Goal: Task Accomplishment & Management: Manage account settings

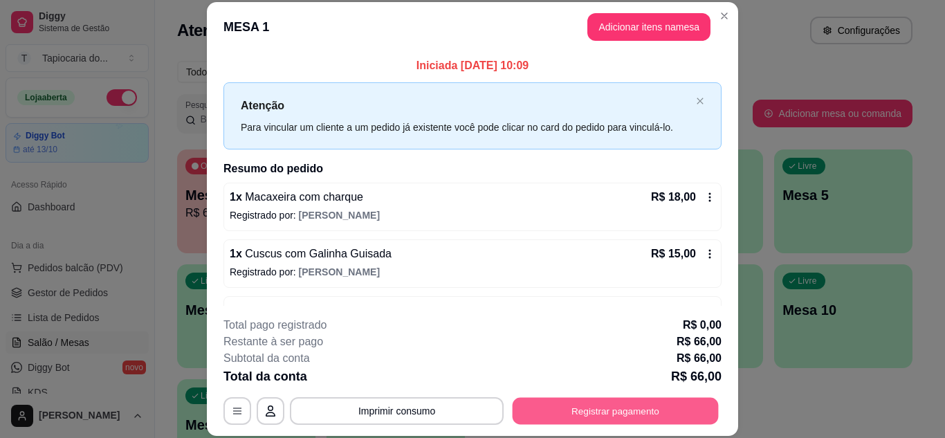
click at [600, 414] on button "Registrar pagamento" at bounding box center [615, 410] width 206 height 27
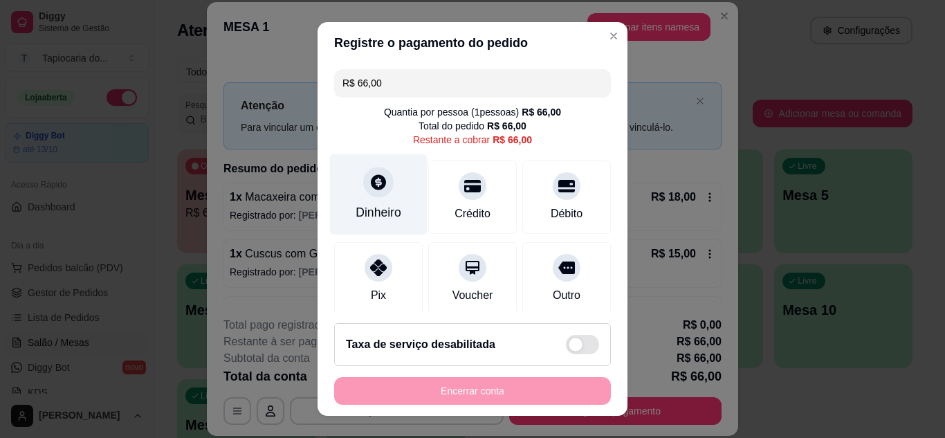
click at [369, 191] on icon at bounding box center [378, 182] width 18 height 18
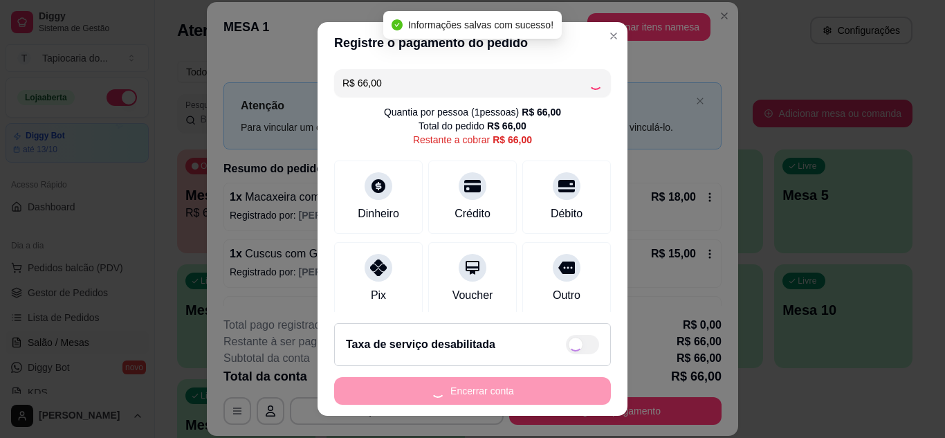
type input "R$ 0,00"
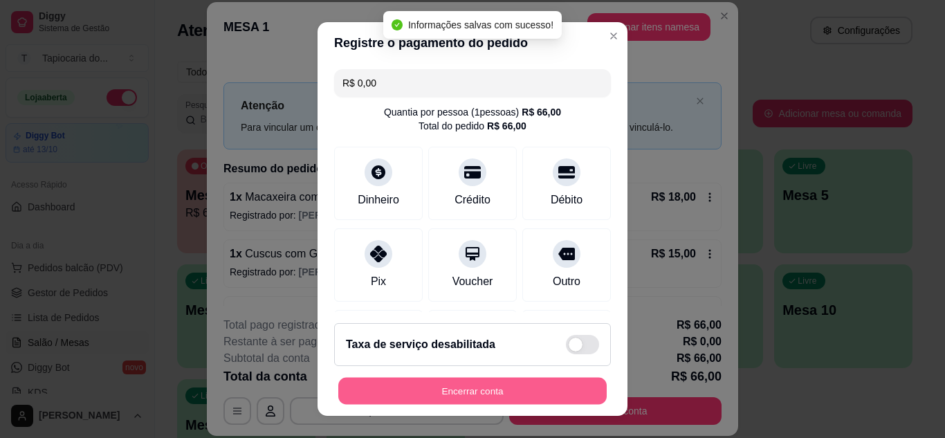
click at [557, 392] on button "Encerrar conta" at bounding box center [472, 391] width 268 height 27
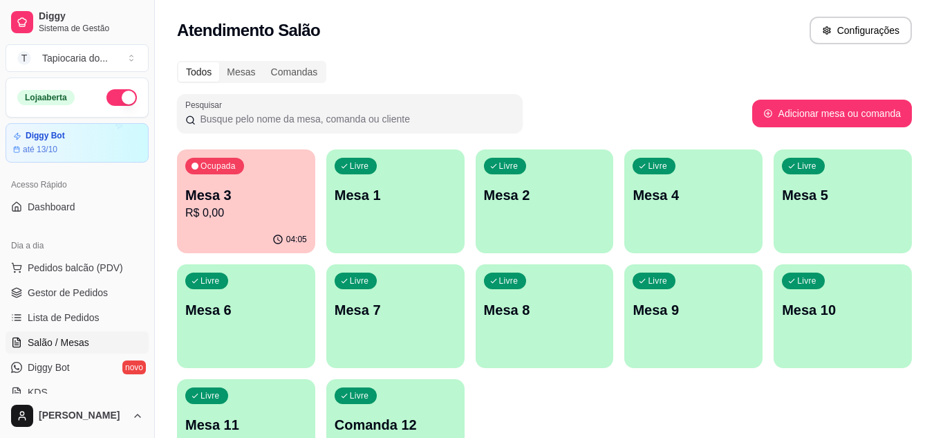
click at [355, 189] on p "Mesa 1" at bounding box center [396, 194] width 122 height 19
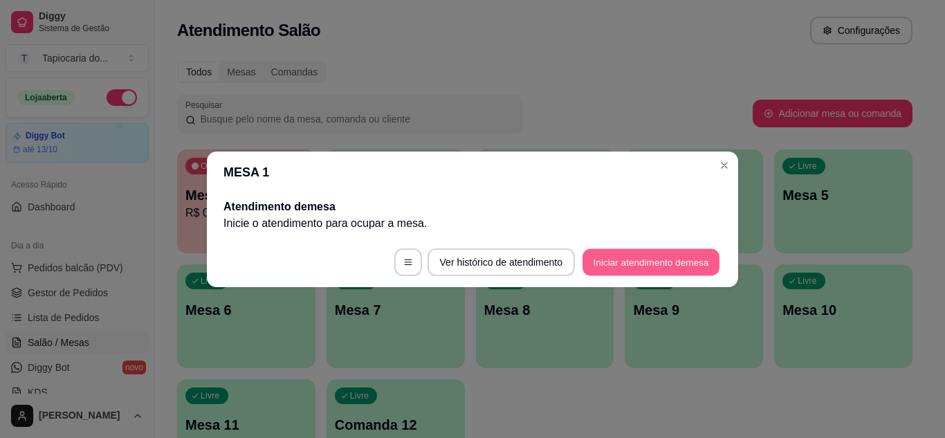
click at [661, 256] on button "Iniciar atendimento de mesa" at bounding box center [650, 261] width 137 height 27
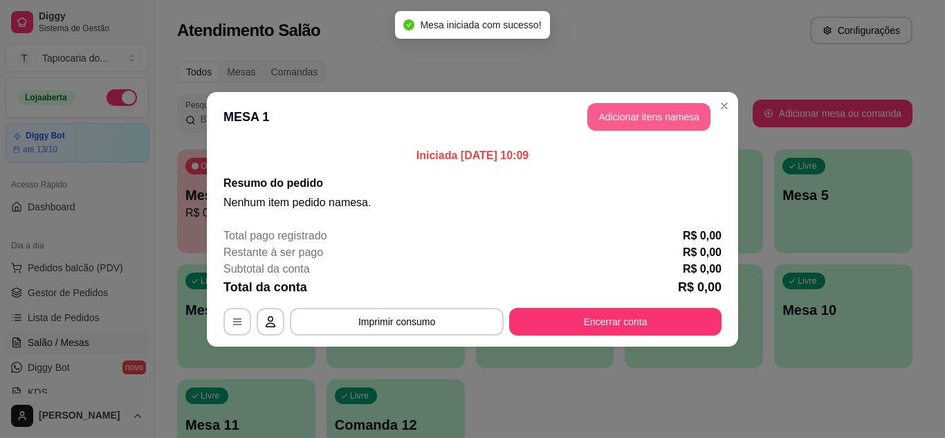
click at [676, 121] on button "Adicionar itens na mesa" at bounding box center [648, 117] width 123 height 28
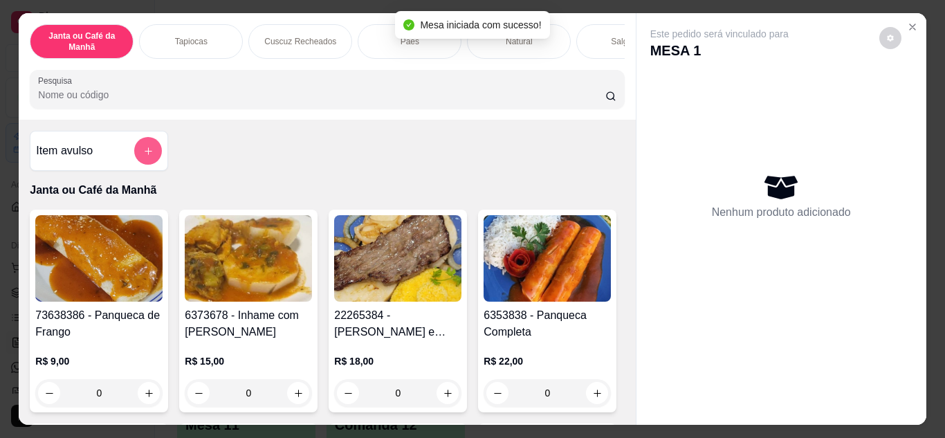
click at [146, 147] on button "add-separate-item" at bounding box center [148, 151] width 28 height 28
click at [375, 170] on input "Nome do produto" at bounding box center [472, 170] width 266 height 14
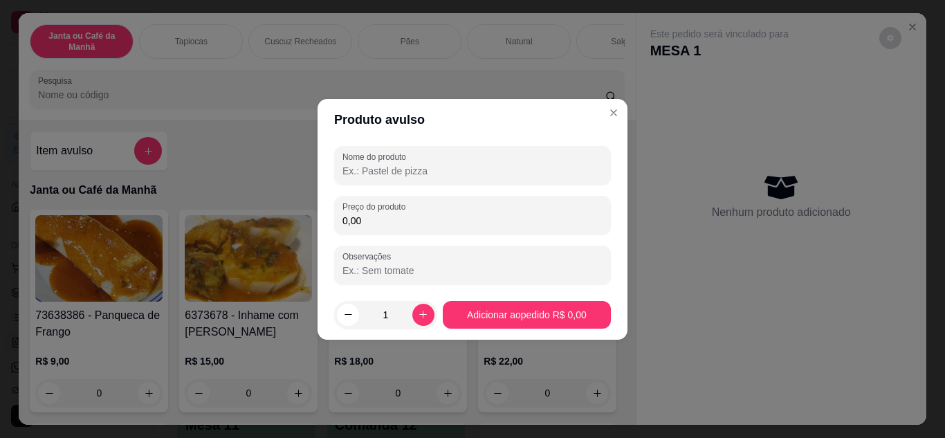
click at [392, 161] on label "Nome do produto" at bounding box center [376, 157] width 68 height 12
click at [392, 164] on input "Nome do produto" at bounding box center [472, 171] width 260 height 14
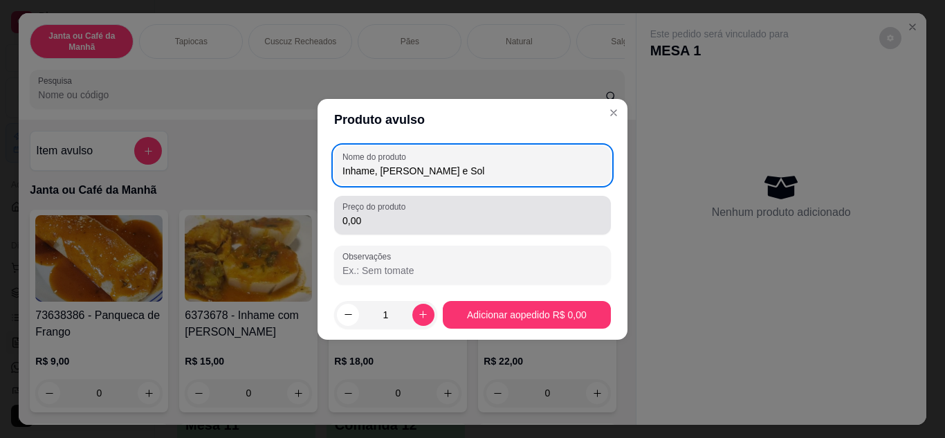
type input "Inhame, [PERSON_NAME] e Sol"
click at [409, 226] on input "0,00" at bounding box center [472, 221] width 260 height 14
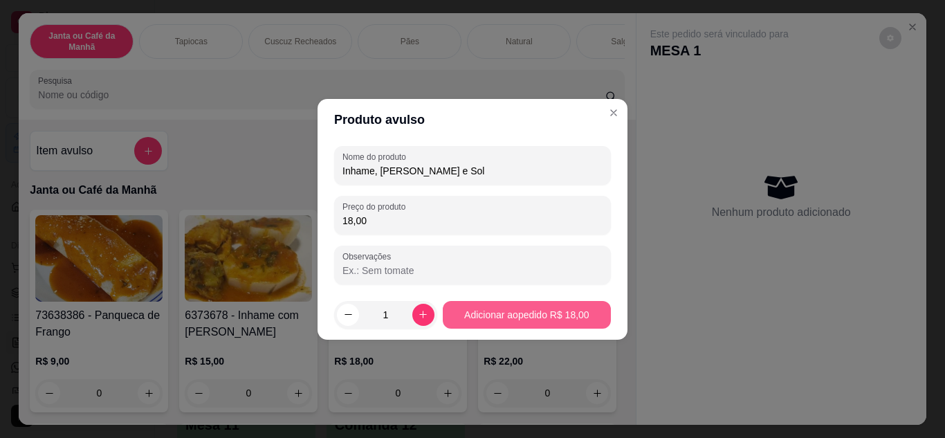
type input "18,00"
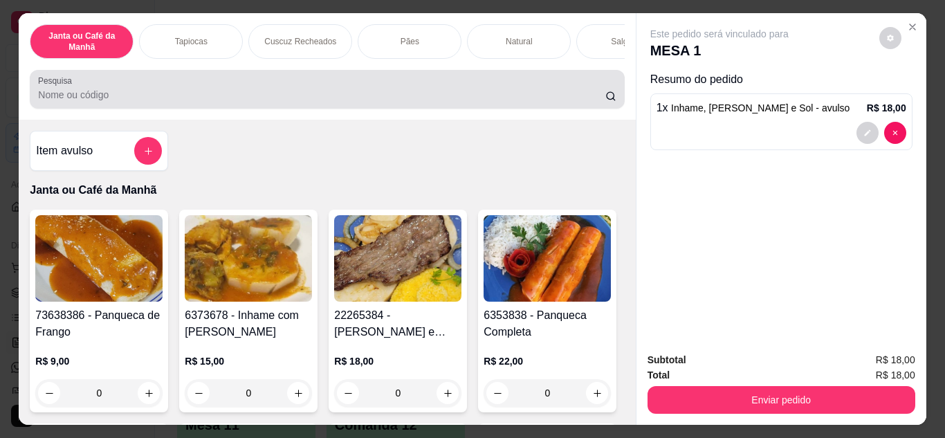
click at [176, 93] on input "Pesquisa" at bounding box center [321, 95] width 567 height 14
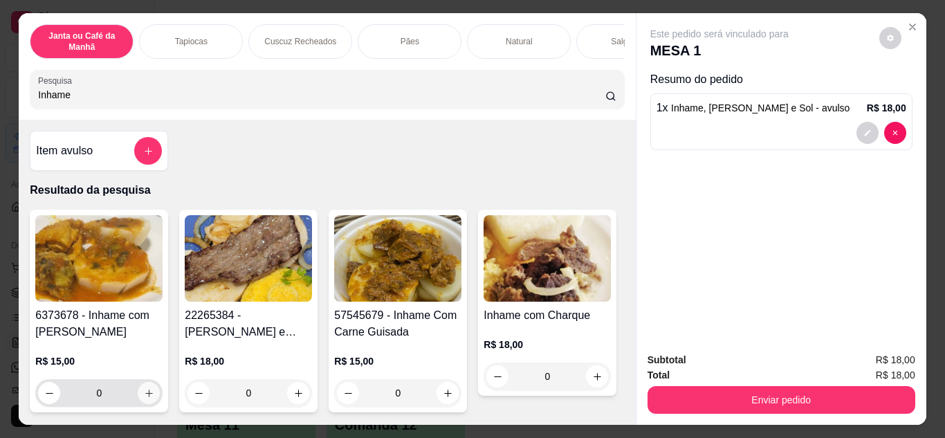
type input "Inhame"
click at [144, 394] on icon "increase-product-quantity" at bounding box center [149, 393] width 10 height 10
type input "1"
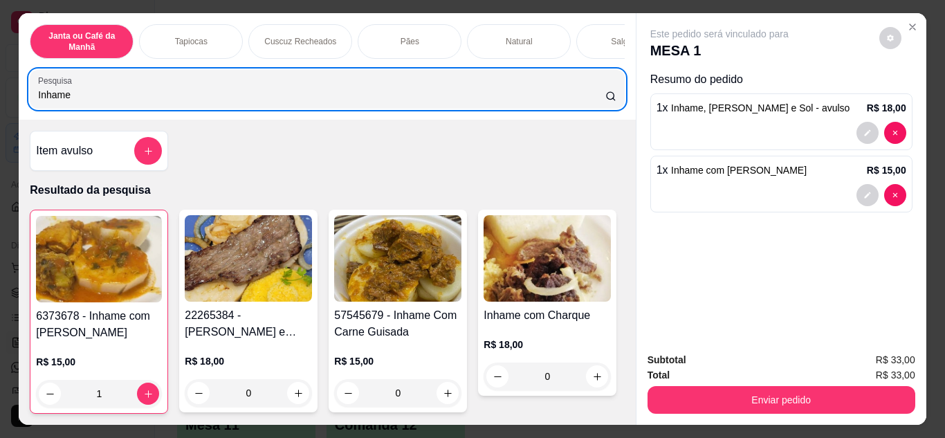
drag, startPoint x: 192, startPoint y: 89, endPoint x: 54, endPoint y: 98, distance: 138.6
click at [54, 98] on div "Inhame" at bounding box center [326, 89] width 577 height 28
type input "I"
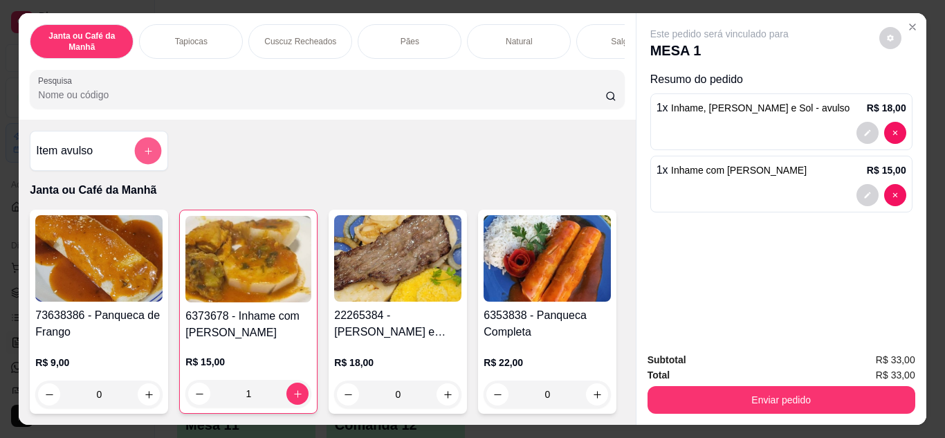
click at [135, 160] on button "add-separate-item" at bounding box center [148, 151] width 27 height 27
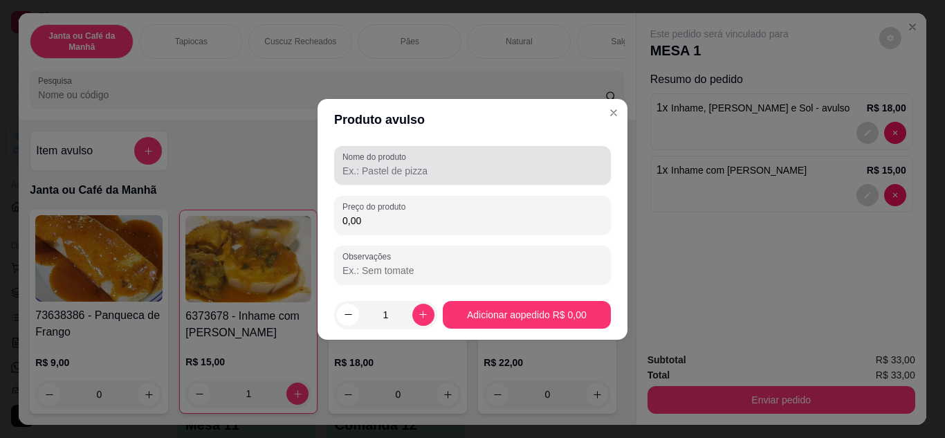
click at [439, 170] on input "Nome do produto" at bounding box center [472, 171] width 260 height 14
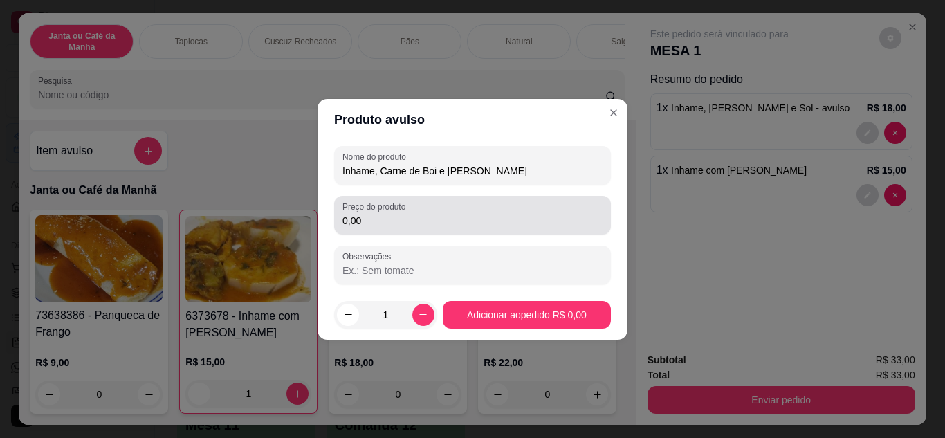
click at [443, 225] on input "0,00" at bounding box center [472, 221] width 260 height 14
click at [472, 231] on div "Preço do produto 0,00" at bounding box center [472, 215] width 277 height 39
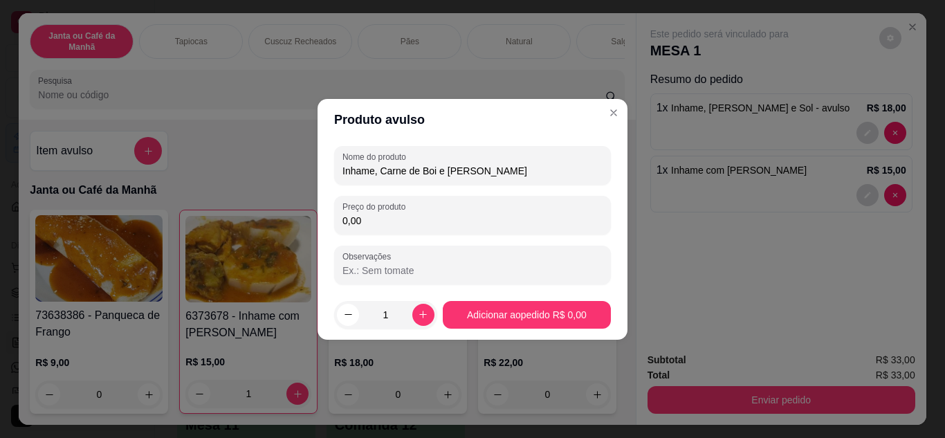
drag, startPoint x: 444, startPoint y: 173, endPoint x: 697, endPoint y: 193, distance: 253.9
click at [693, 193] on div "Produto avulso Nome do produto Inhame, Carne de Boi e Galinha Preço do produto …" at bounding box center [472, 219] width 945 height 438
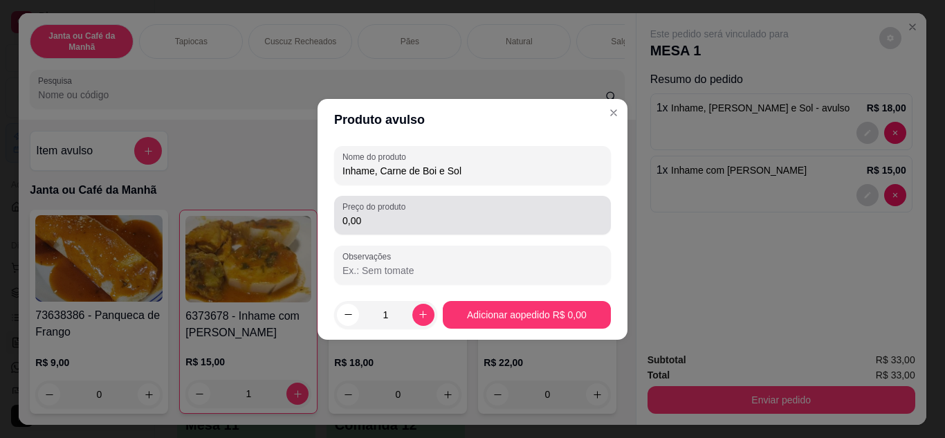
type input "Inhame, Carne de Boi e Sol"
click at [503, 210] on div "0,00" at bounding box center [472, 215] width 260 height 28
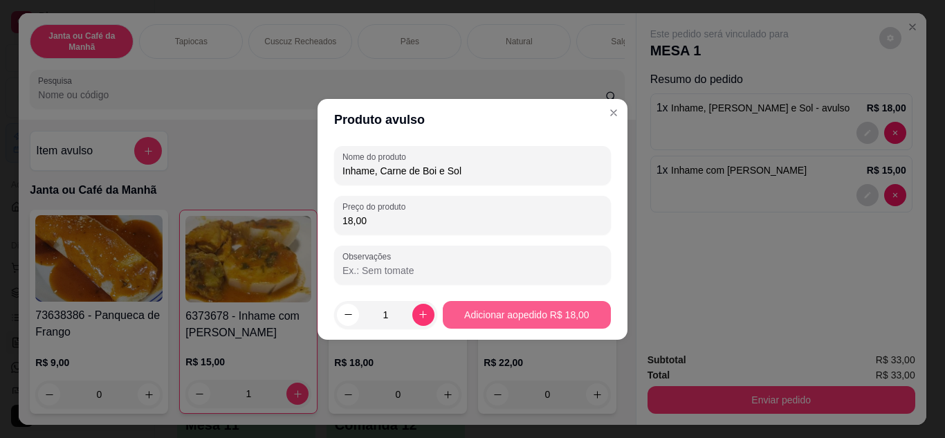
type input "18,00"
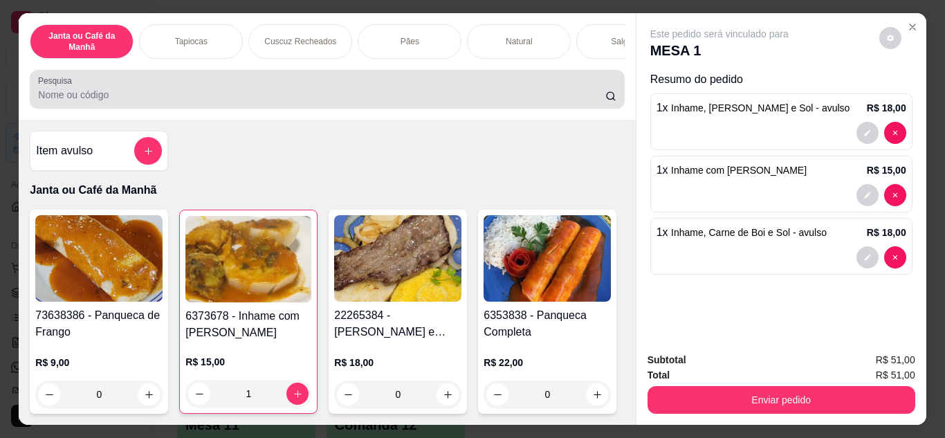
click at [527, 96] on input "Pesquisa" at bounding box center [321, 95] width 567 height 14
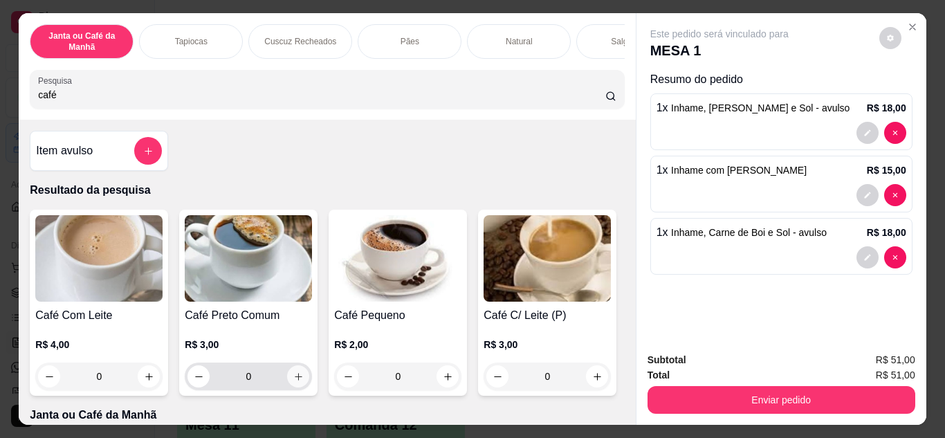
type input "café"
click at [294, 375] on button "increase-product-quantity" at bounding box center [298, 376] width 22 height 22
type input "1"
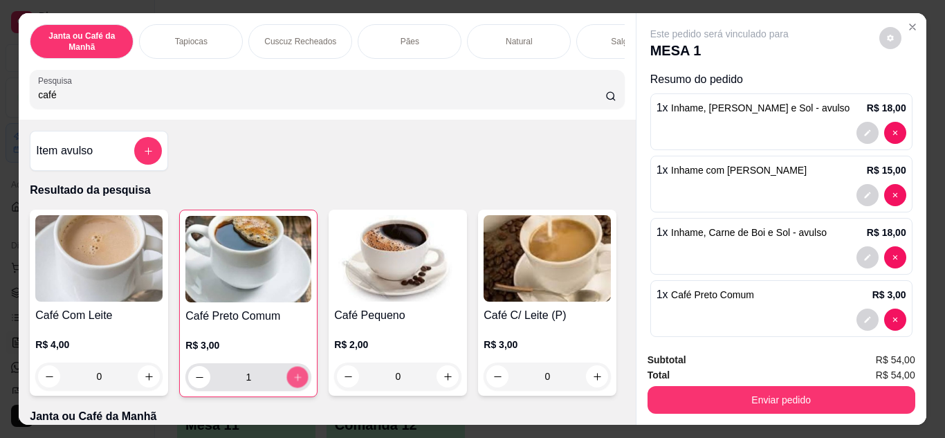
click at [294, 375] on button "increase-product-quantity" at bounding box center [297, 376] width 21 height 21
type input "2"
click at [295, 374] on button "increase-product-quantity" at bounding box center [297, 376] width 21 height 21
type input "3"
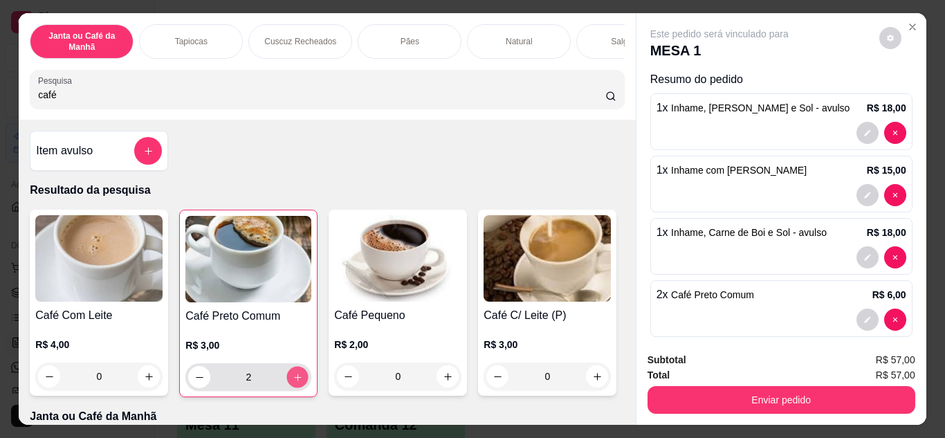
type input "3"
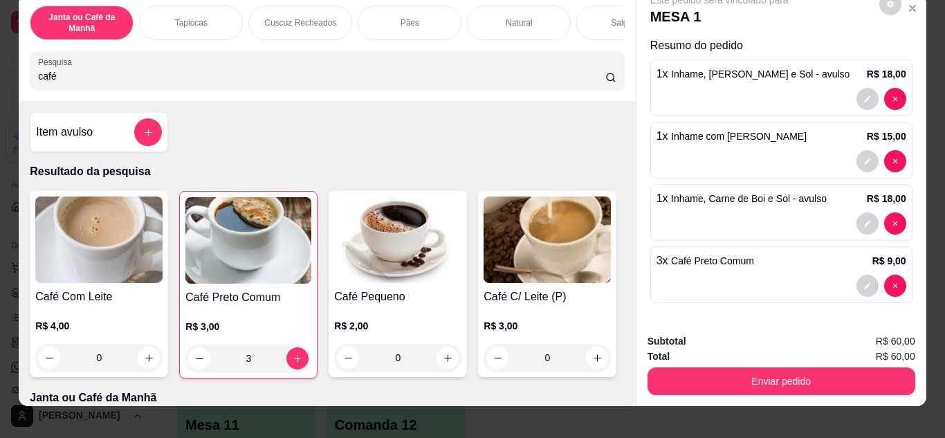
scroll to position [37, 0]
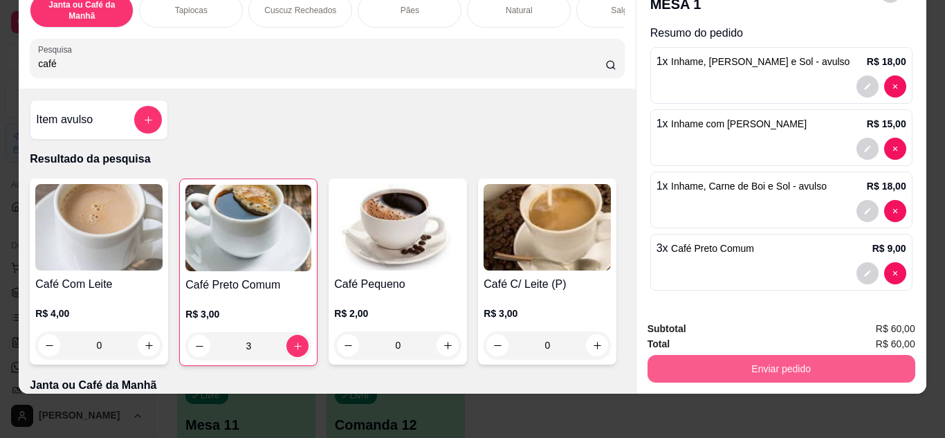
click at [815, 360] on button "Enviar pedido" at bounding box center [781, 369] width 268 height 28
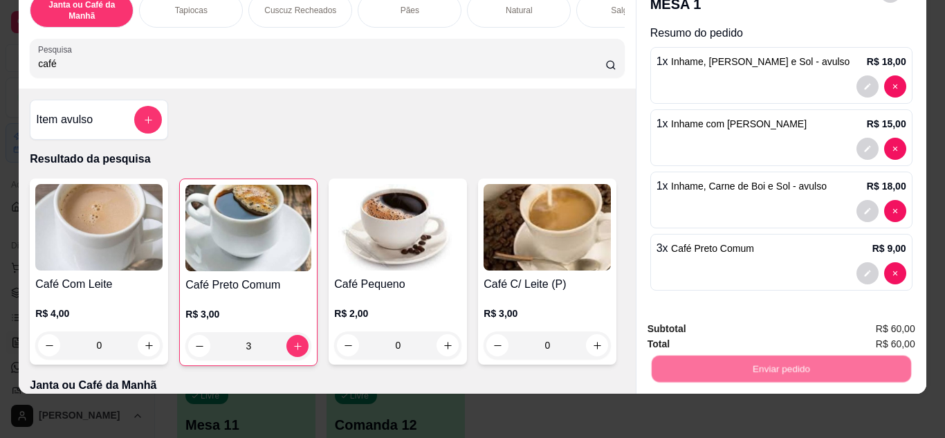
click at [749, 324] on button "Não registrar e enviar pedido" at bounding box center [735, 324] width 140 height 26
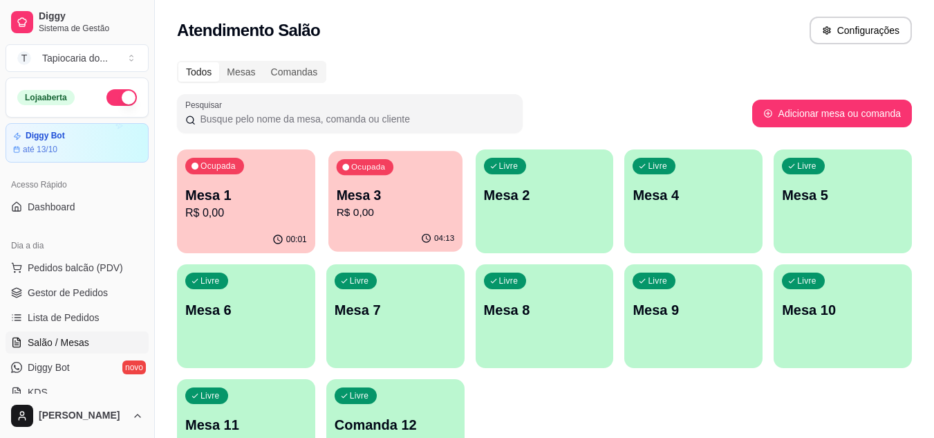
click at [401, 191] on p "Mesa 3" at bounding box center [395, 195] width 118 height 19
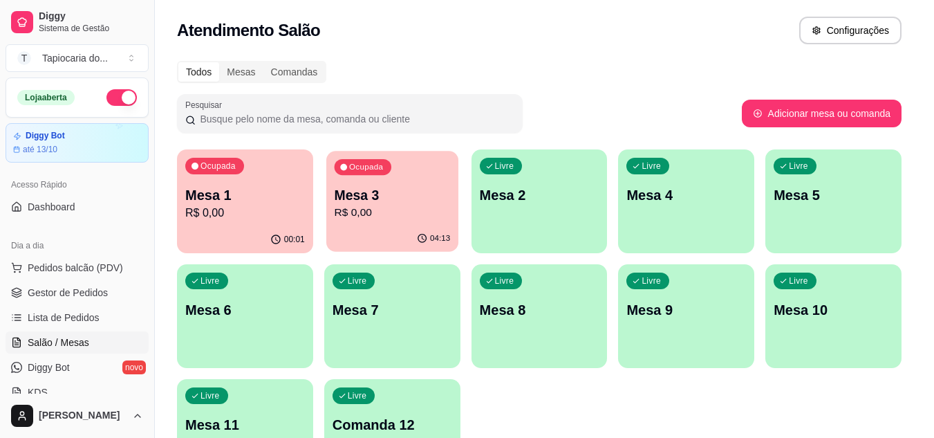
click at [408, 196] on body "Diggy Sistema de Gestão T Tapiocaria do ... Loja aberta Diggy Bot até 13/10 Ace…" at bounding box center [462, 219] width 924 height 438
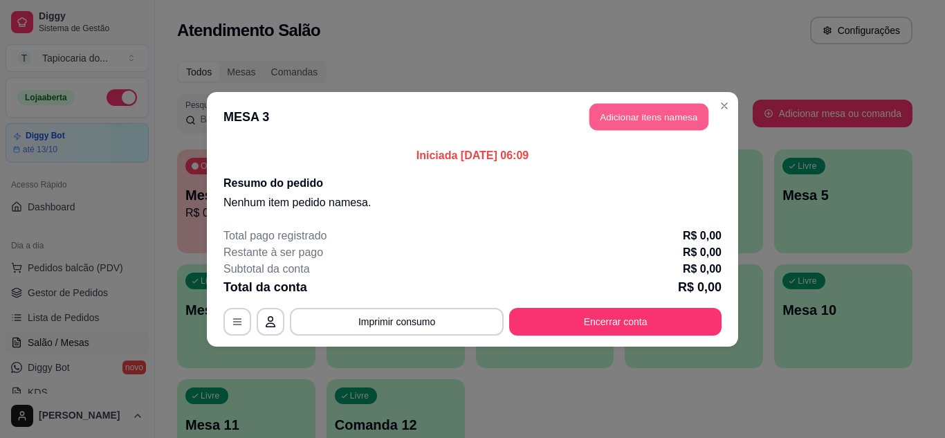
click at [647, 123] on button "Adicionar itens na mesa" at bounding box center [648, 116] width 119 height 27
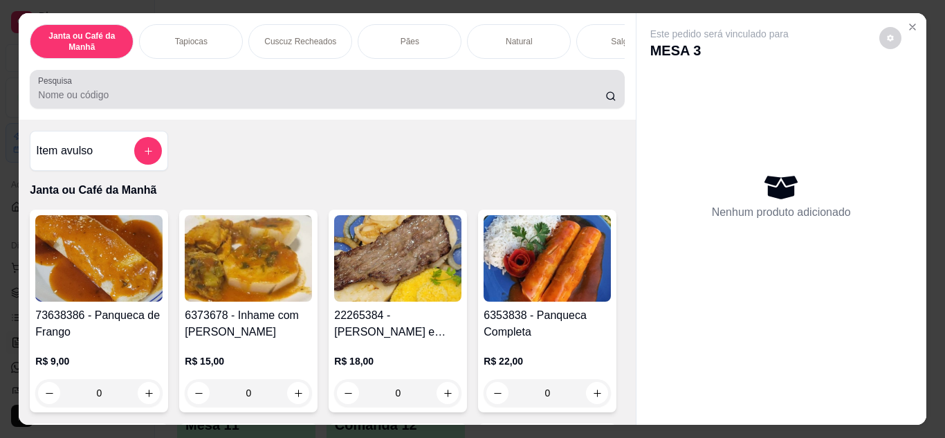
click at [237, 109] on div "Pesquisa" at bounding box center [327, 89] width 594 height 39
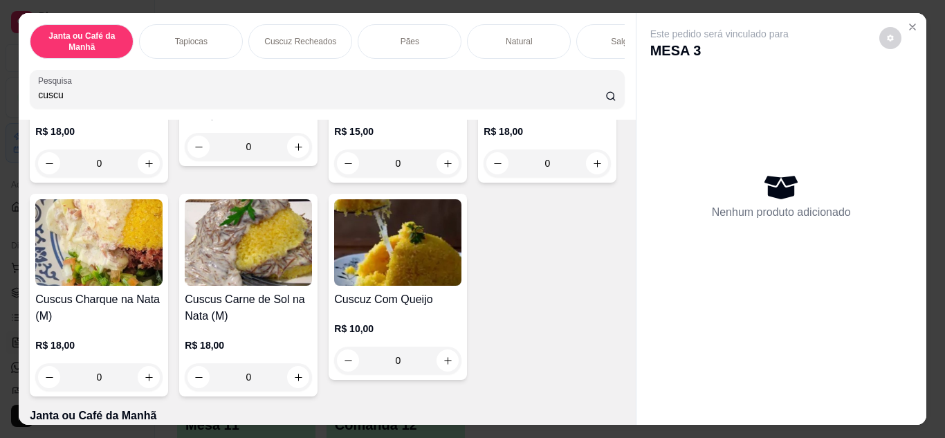
scroll to position [692, 0]
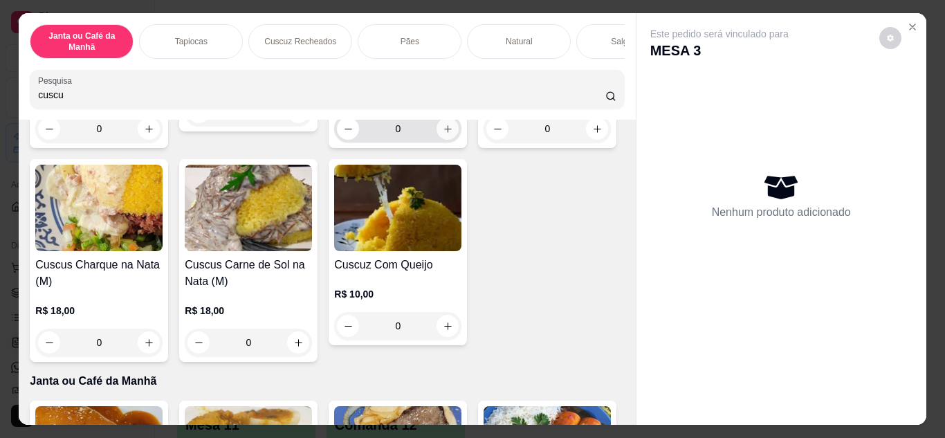
type input "cuscu"
click at [436, 140] on button "increase-product-quantity" at bounding box center [447, 129] width 22 height 22
type input "1"
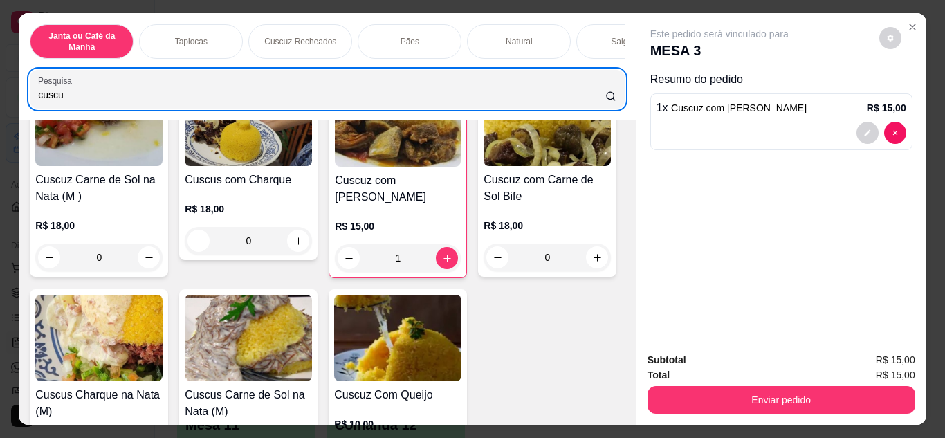
drag, startPoint x: 94, startPoint y: 133, endPoint x: 0, endPoint y: 128, distance: 94.2
click at [0, 128] on div "Janta ou Café da Manhã Tapiocas Cuscuz Recheados Pães Natural Salgados Tapiocas…" at bounding box center [472, 219] width 945 height 438
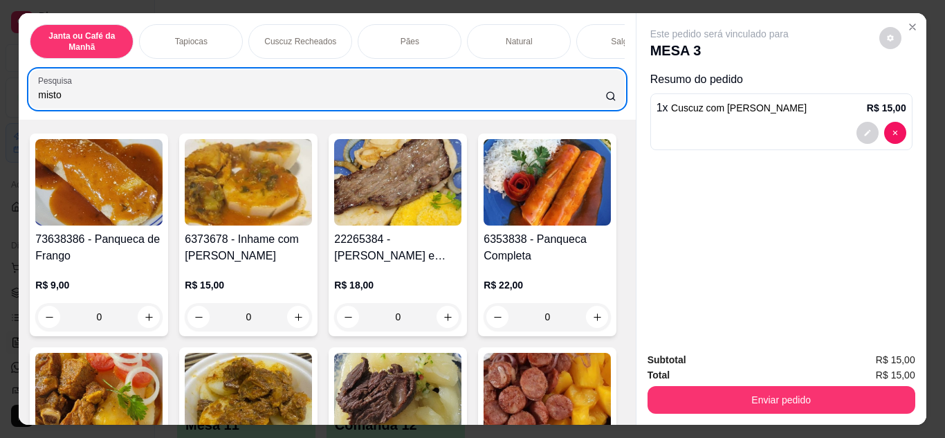
scroll to position [0, 0]
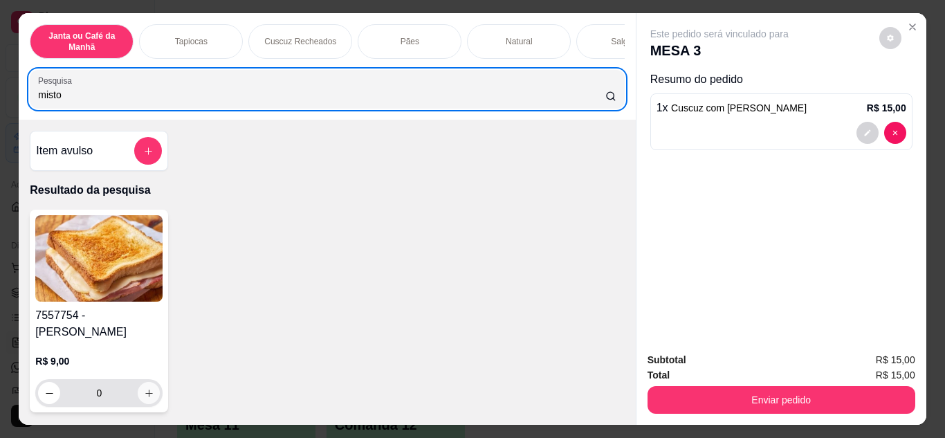
type input "misto"
click at [144, 388] on icon "increase-product-quantity" at bounding box center [149, 393] width 10 height 10
type input "1"
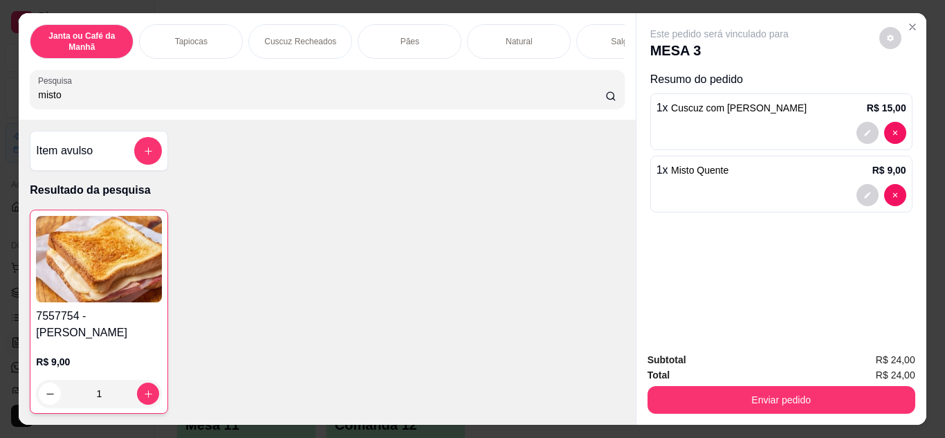
click at [395, 94] on input "misto" at bounding box center [321, 95] width 567 height 14
type input "m"
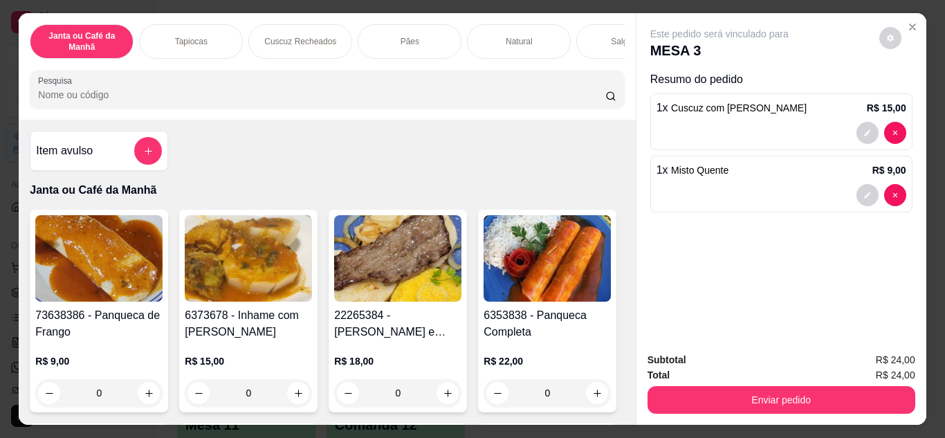
click at [277, 95] on input "Pesquisa" at bounding box center [321, 95] width 567 height 14
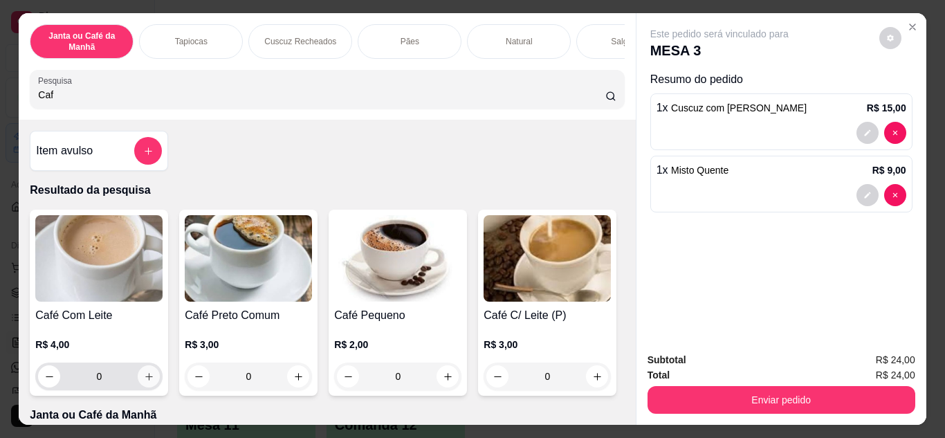
type input "Caf"
click at [147, 378] on icon "increase-product-quantity" at bounding box center [149, 376] width 10 height 10
type input "1"
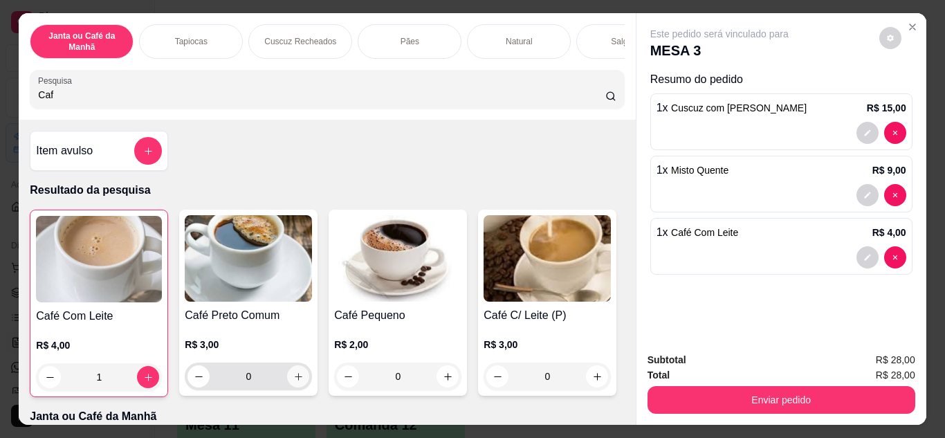
click at [288, 382] on button "increase-product-quantity" at bounding box center [298, 376] width 22 height 22
type input "1"
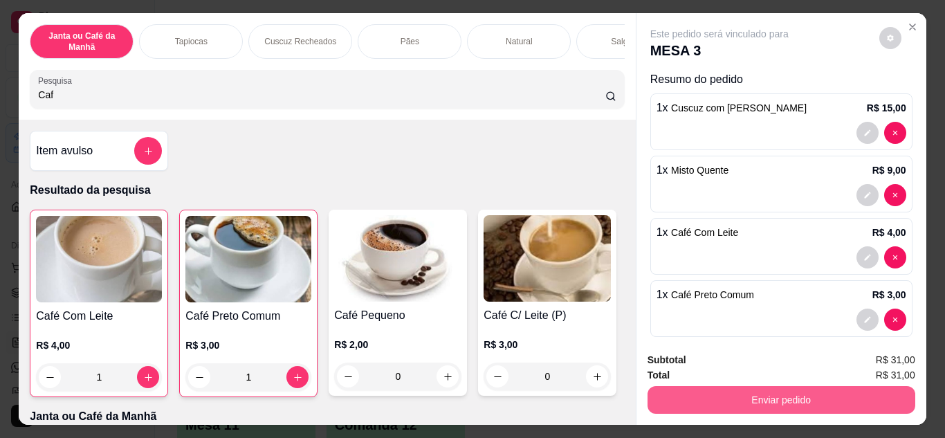
click at [763, 387] on button "Enviar pedido" at bounding box center [781, 400] width 268 height 28
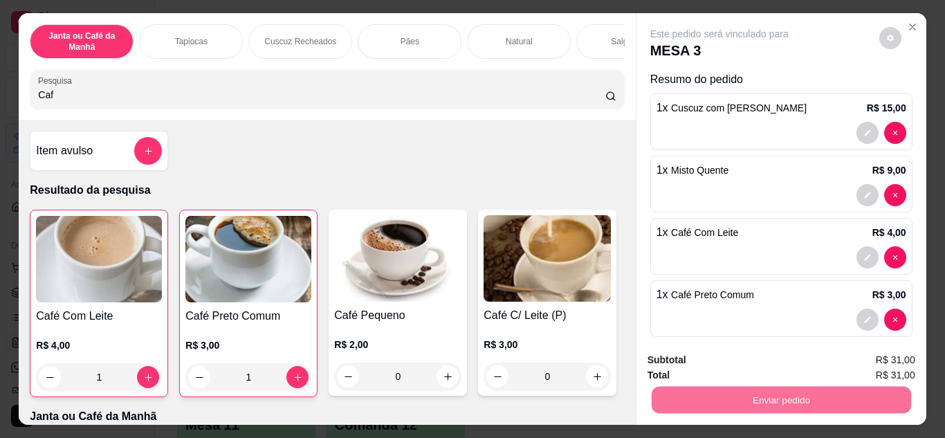
click at [699, 351] on button "Não registrar e enviar pedido" at bounding box center [735, 361] width 140 height 26
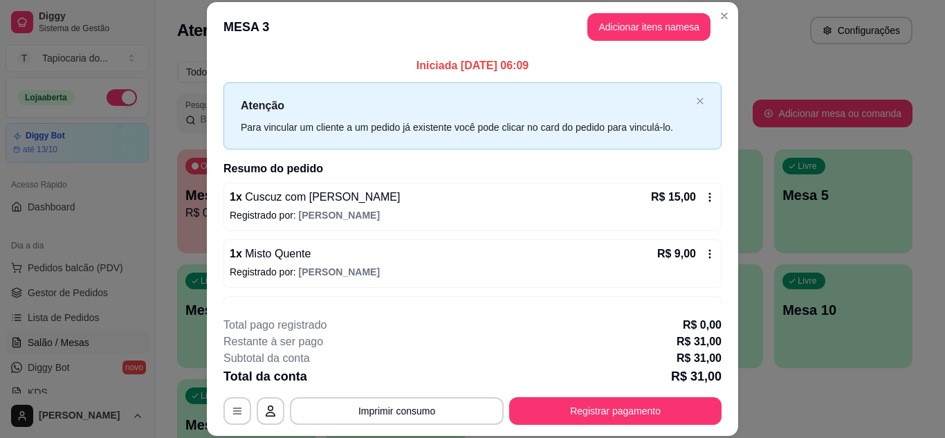
click at [707, 6] on header "MESA 3 Adicionar itens na mesa" at bounding box center [472, 27] width 531 height 50
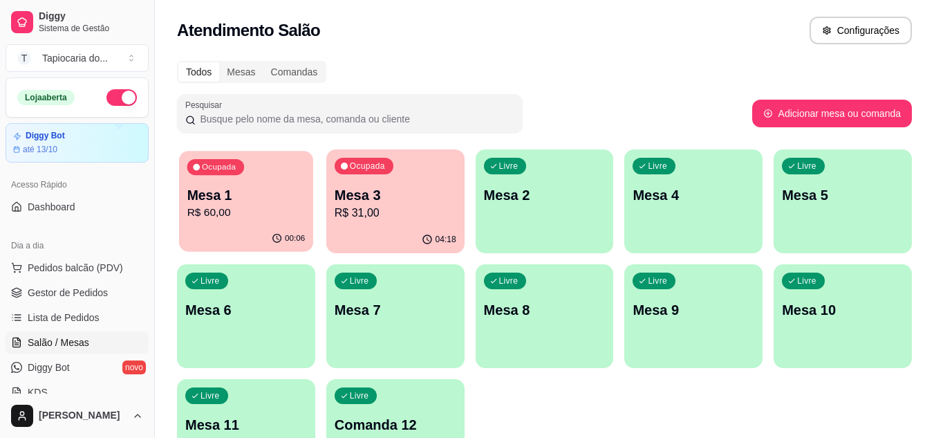
click at [206, 197] on p "Mesa 1" at bounding box center [246, 195] width 118 height 19
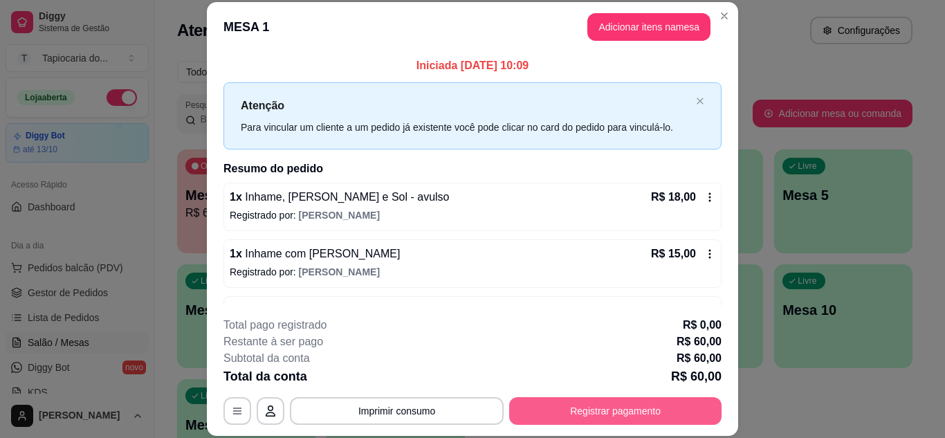
click at [592, 412] on button "Registrar pagamento" at bounding box center [615, 411] width 212 height 28
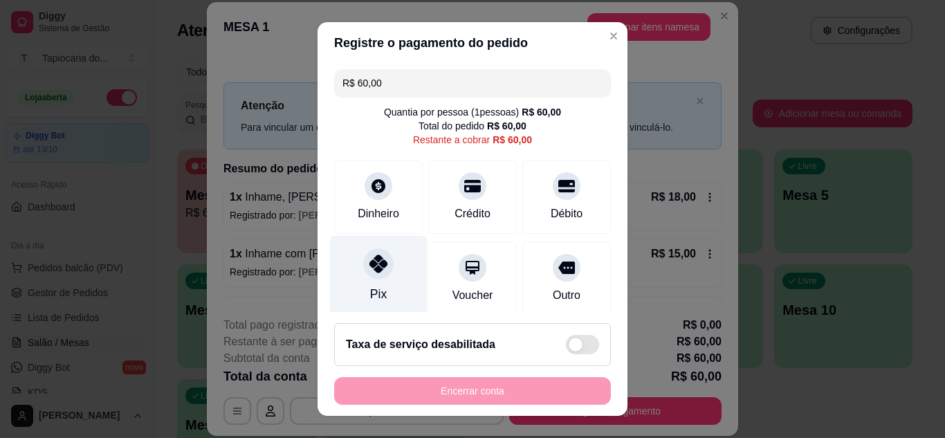
click at [388, 266] on div "Pix" at bounding box center [379, 275] width 98 height 81
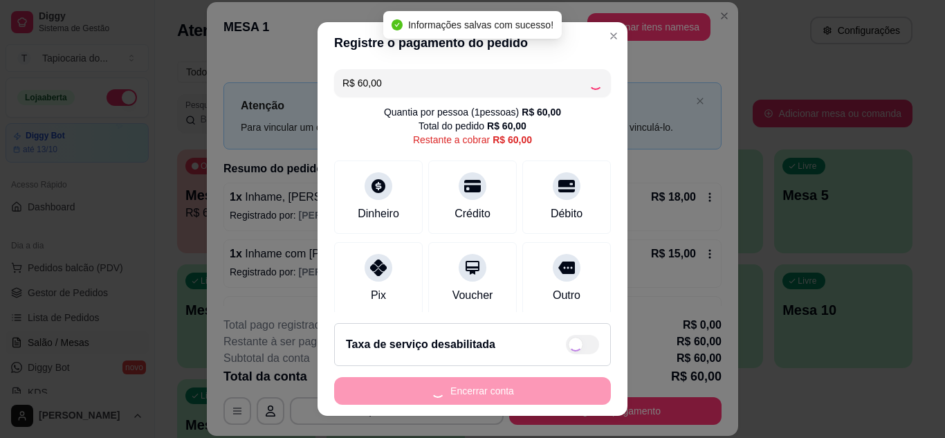
type input "R$ 0,00"
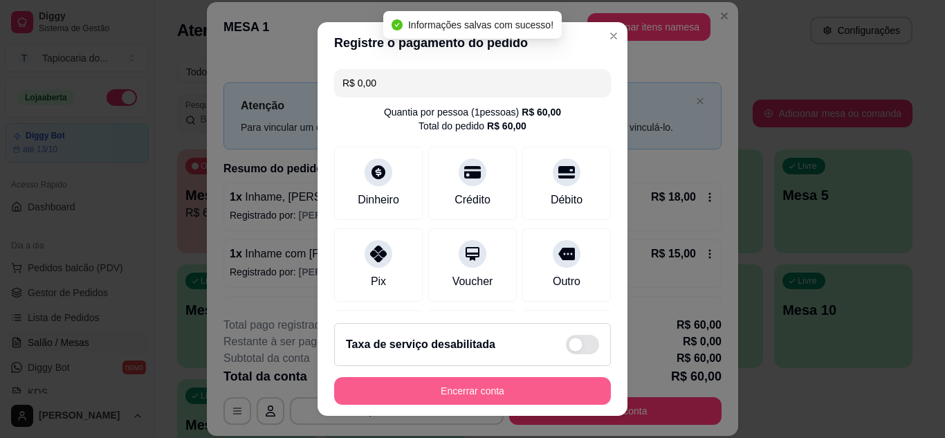
click at [507, 392] on button "Encerrar conta" at bounding box center [472, 391] width 277 height 28
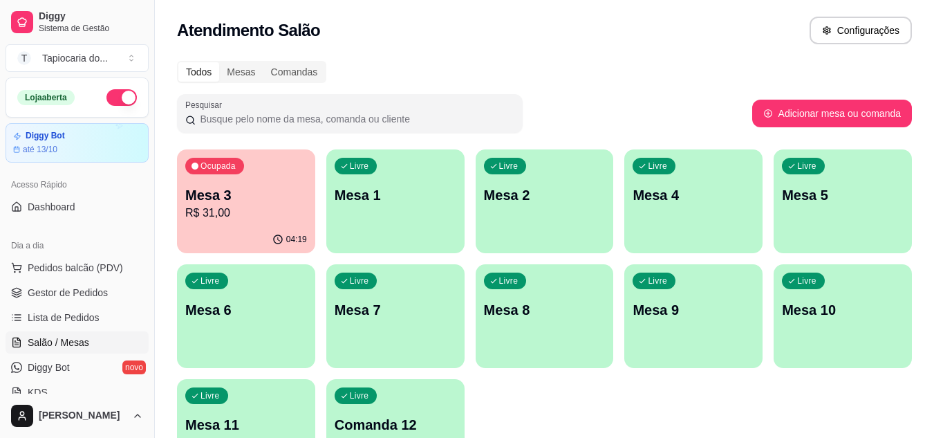
click at [228, 194] on p "Mesa 3" at bounding box center [246, 194] width 122 height 19
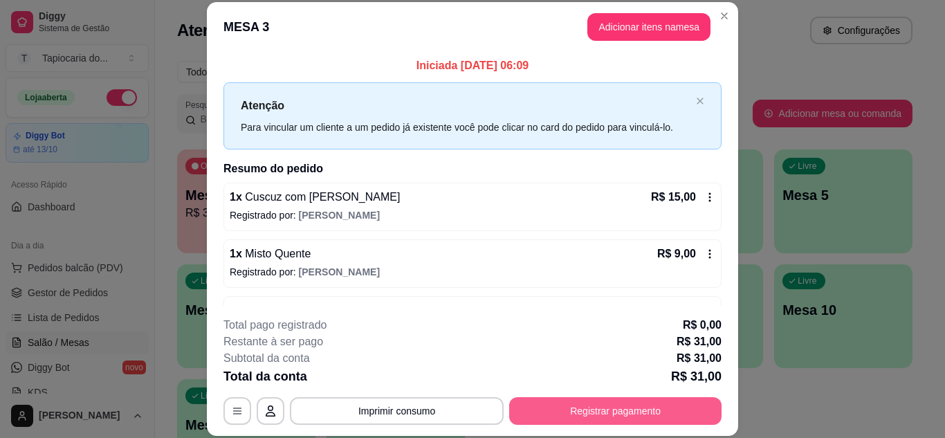
click at [550, 411] on button "Registrar pagamento" at bounding box center [615, 411] width 212 height 28
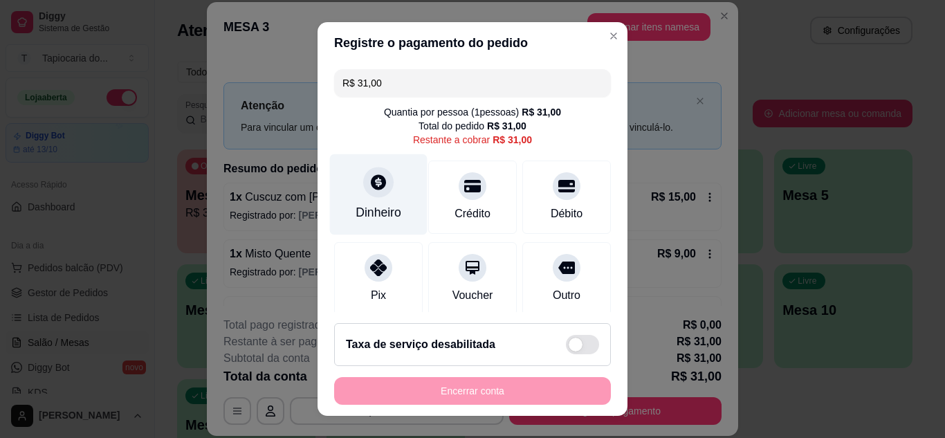
click at [365, 194] on div at bounding box center [378, 182] width 30 height 30
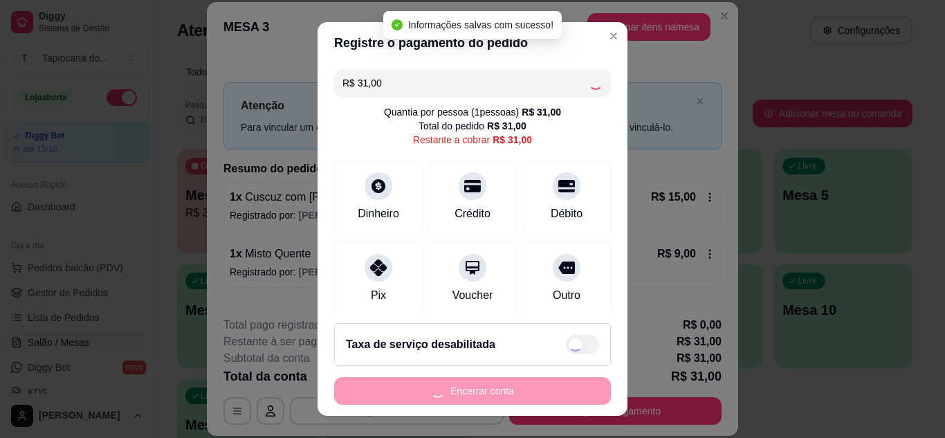
type input "R$ 0,00"
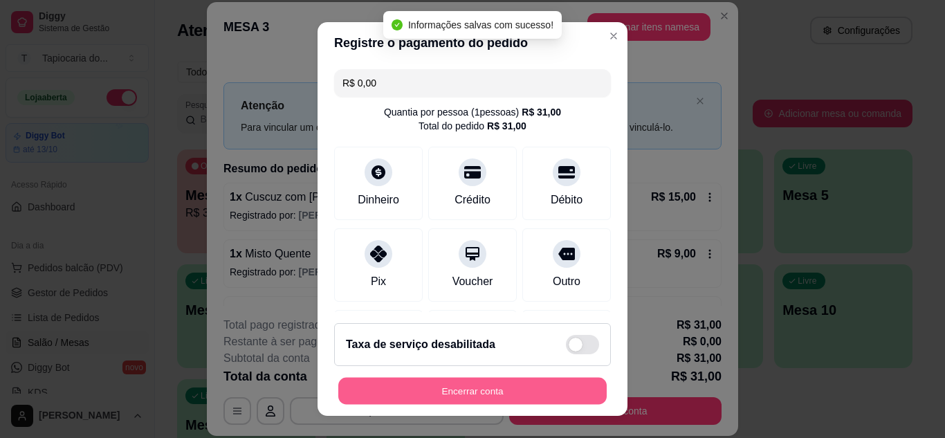
click at [562, 382] on button "Encerrar conta" at bounding box center [472, 391] width 268 height 27
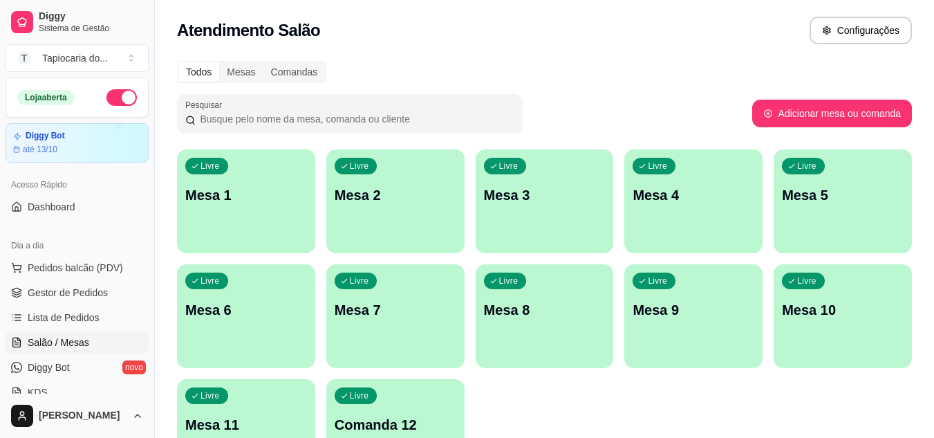
click at [109, 100] on button "button" at bounding box center [122, 97] width 30 height 17
